Goal: Transaction & Acquisition: Book appointment/travel/reservation

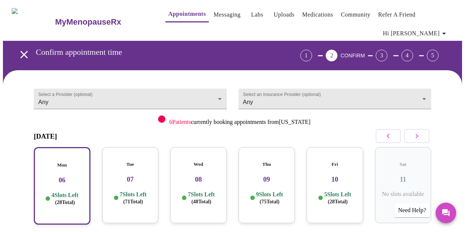
scroll to position [57, 0]
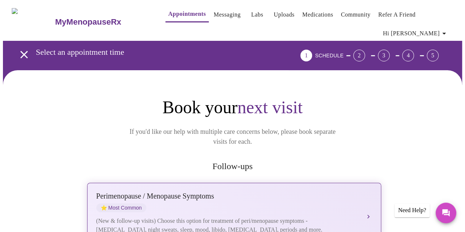
click at [180, 192] on div "[MEDICAL_DATA] / Menopause Symptoms ⭐ Most Common" at bounding box center [226, 202] width 261 height 20
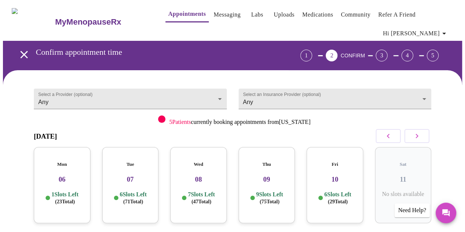
click at [71, 191] on p "1 Slots Left ( 23 Total)" at bounding box center [64, 198] width 27 height 14
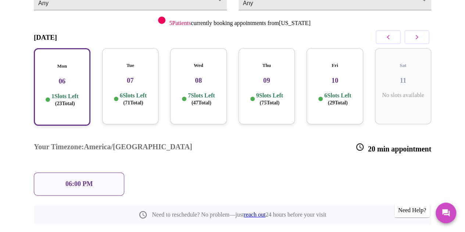
scroll to position [110, 0]
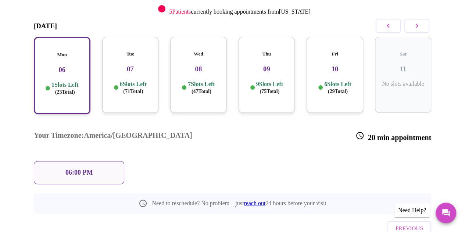
click at [111, 161] on div "06:00 PM" at bounding box center [79, 172] width 90 height 23
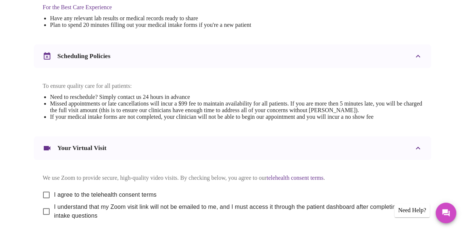
scroll to position [257, 0]
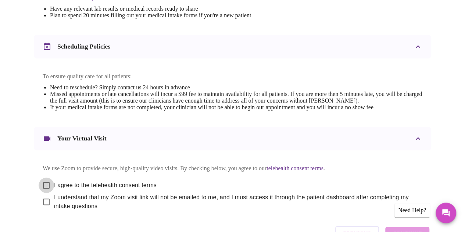
click at [42, 179] on input "I agree to the telehealth consent terms" at bounding box center [46, 185] width 15 height 15
checkbox input "true"
click at [44, 194] on input "I understand that my Zoom visit link will not be emailed to me, and I must acce…" at bounding box center [46, 201] width 15 height 15
checkbox input "true"
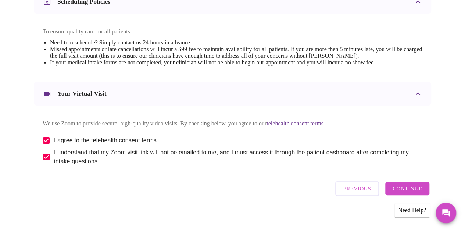
scroll to position [303, 0]
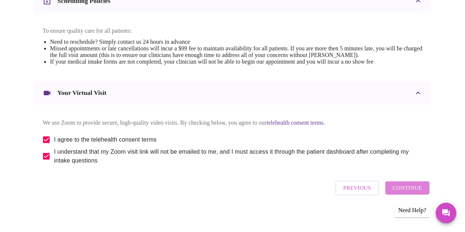
click at [413, 186] on span "Continue" at bounding box center [407, 188] width 29 height 10
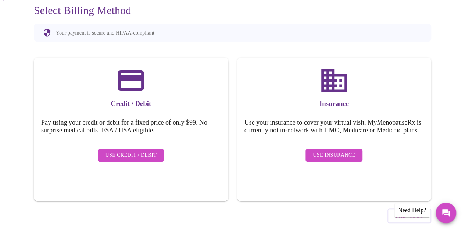
click at [330, 151] on span "Use Insurance" at bounding box center [334, 155] width 42 height 9
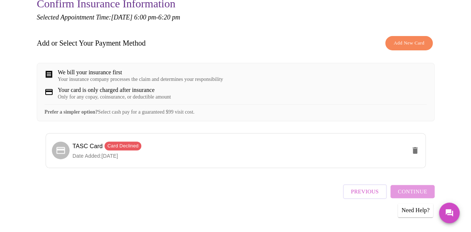
scroll to position [89, 0]
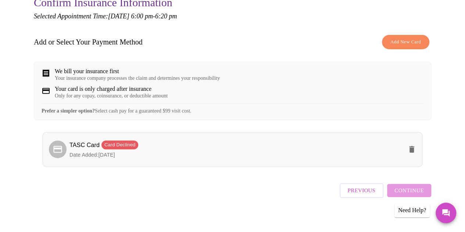
click at [63, 140] on div at bounding box center [59, 149] width 21 height 18
click at [416, 147] on icon "delete" at bounding box center [411, 149] width 9 height 9
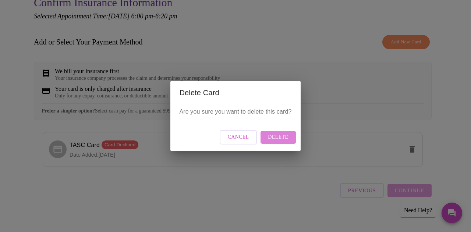
click at [276, 134] on span "Delete" at bounding box center [278, 137] width 20 height 9
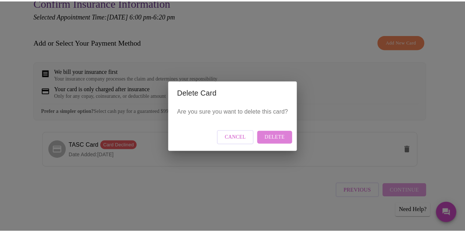
scroll to position [0, 0]
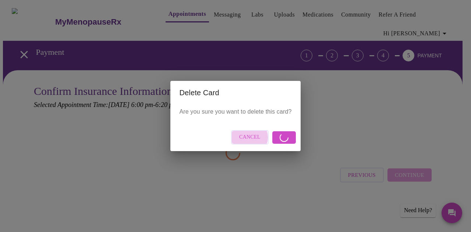
click at [248, 137] on span "Cancel" at bounding box center [249, 137] width 21 height 9
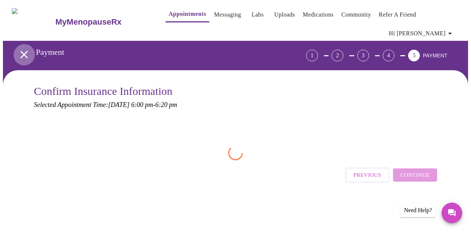
click at [21, 51] on icon "open drawer" at bounding box center [23, 54] width 7 height 7
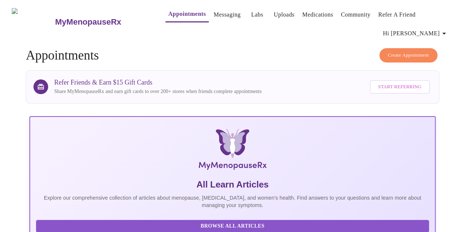
click at [168, 16] on link "Appointments" at bounding box center [187, 14] width 38 height 10
click at [419, 51] on span "Create Appointment" at bounding box center [408, 55] width 41 height 8
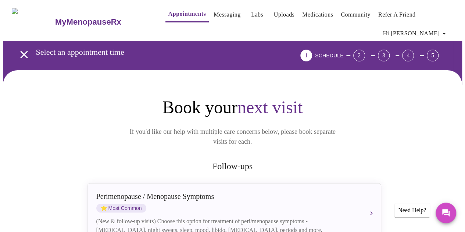
scroll to position [37, 0]
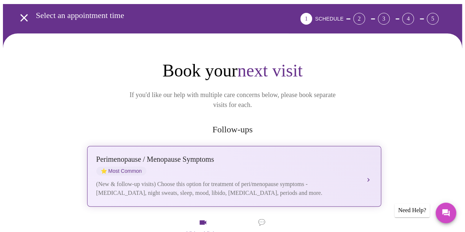
click at [168, 155] on div "Perimenopause / Menopause Symptoms" at bounding box center [226, 159] width 261 height 8
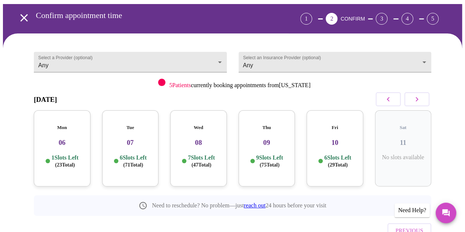
click at [138, 139] on h3 "07" at bounding box center [130, 143] width 45 height 8
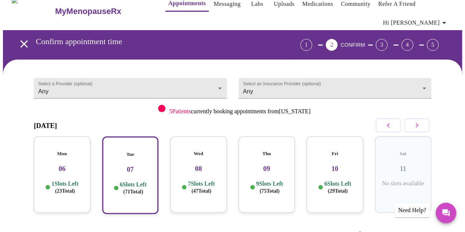
scroll to position [0, 0]
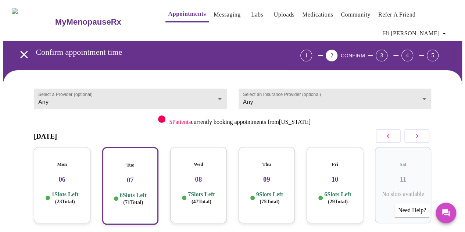
click at [60, 188] on div "Mon 06 1 Slots Left ( 23 Total)" at bounding box center [62, 185] width 57 height 76
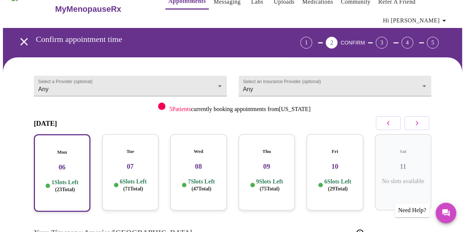
scroll to position [110, 0]
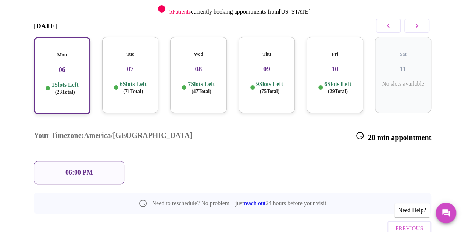
click at [85, 169] on p "06:00 PM" at bounding box center [78, 173] width 27 height 8
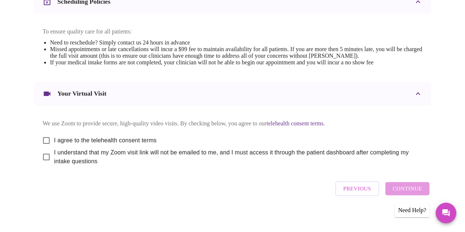
scroll to position [303, 0]
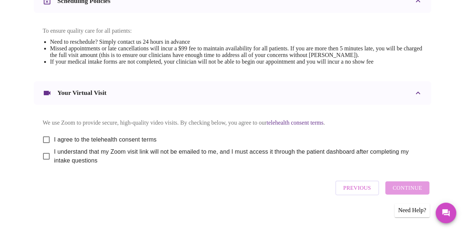
click at [44, 135] on input "I agree to the telehealth consent terms" at bounding box center [46, 139] width 15 height 15
checkbox input "true"
click at [42, 157] on input "I understand that my Zoom visit link will not be emailed to me, and I must acce…" at bounding box center [46, 156] width 15 height 15
checkbox input "true"
click at [409, 187] on span "Continue" at bounding box center [407, 188] width 29 height 10
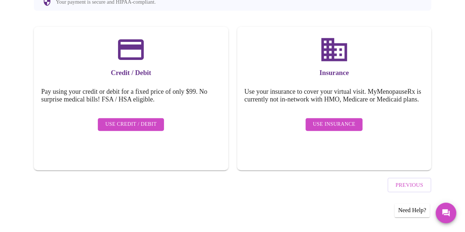
scroll to position [81, 0]
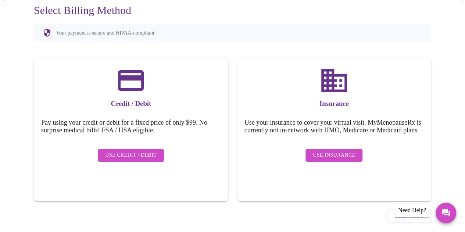
click at [332, 151] on span "Use Insurance" at bounding box center [334, 155] width 42 height 9
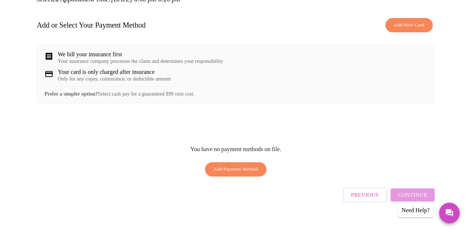
scroll to position [0, 0]
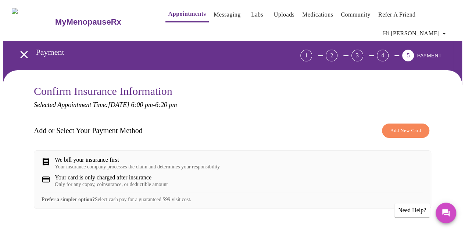
click at [415, 124] on button "Add New Card" at bounding box center [405, 131] width 47 height 14
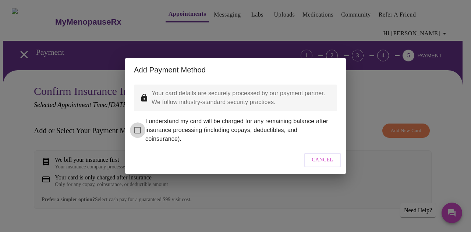
click at [138, 124] on input "I understand my card will be charged for any remaining balance after insurance …" at bounding box center [137, 129] width 15 height 15
checkbox input "true"
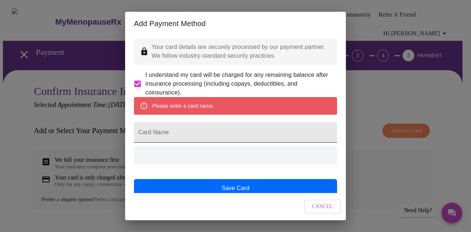
click at [175, 136] on input "Card Name" at bounding box center [235, 132] width 203 height 21
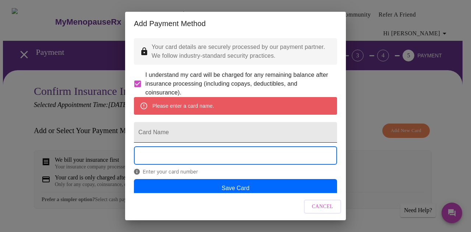
click at [168, 141] on input "Card Name" at bounding box center [235, 132] width 203 height 21
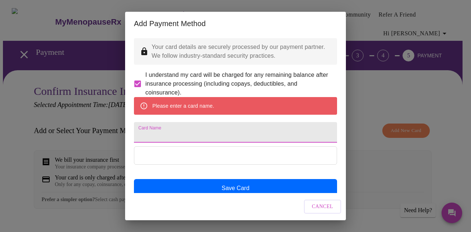
type input "TASC Card"
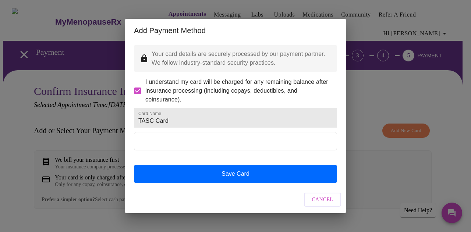
click at [194, 85] on span "I understand my card will be charged for any remaining balance after insurance …" at bounding box center [238, 91] width 186 height 26
click at [145, 85] on input "I understand my card will be charged for any remaining balance after insurance …" at bounding box center [137, 90] width 15 height 15
checkbox input "false"
